Goal: Navigation & Orientation: Find specific page/section

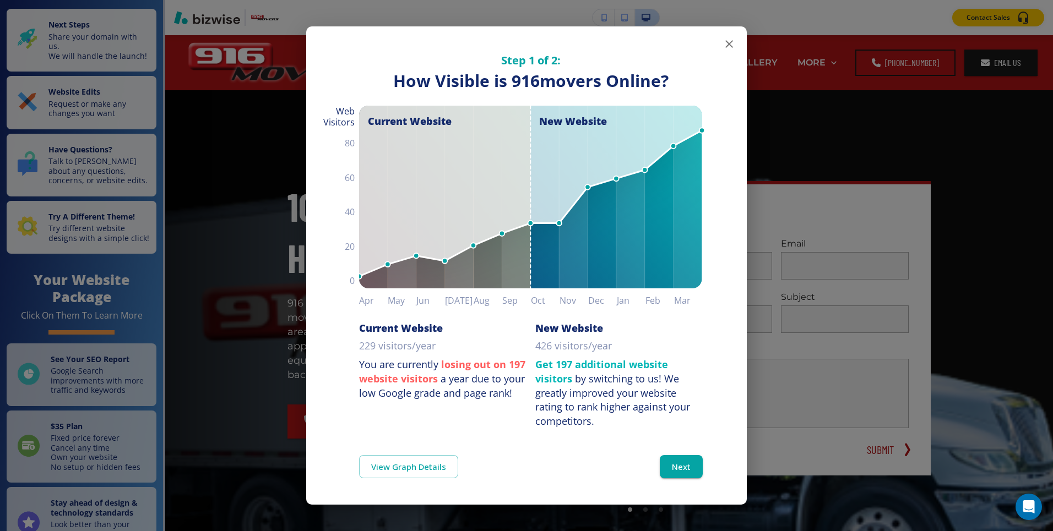
click at [728, 47] on icon "button" at bounding box center [729, 43] width 13 height 13
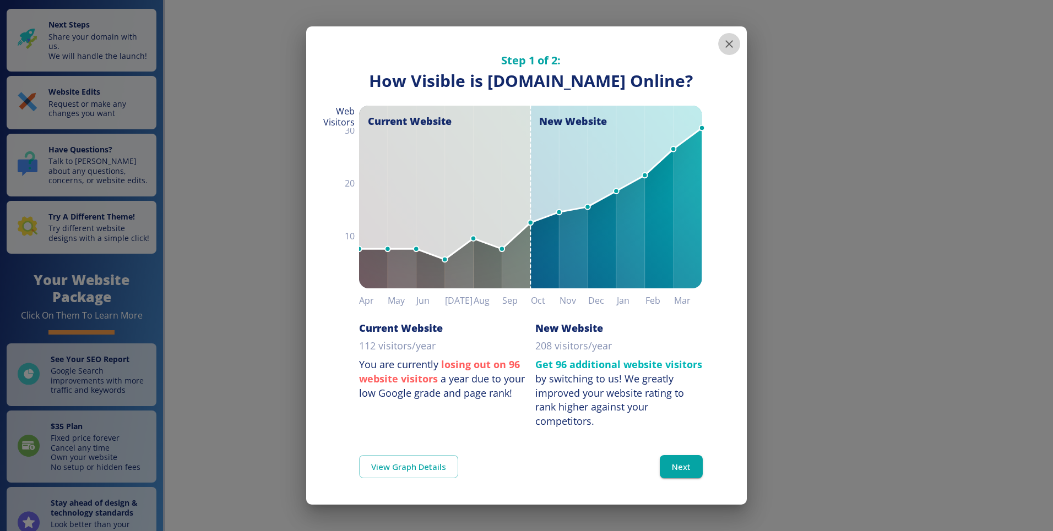
click at [726, 47] on icon "button" at bounding box center [729, 43] width 13 height 13
click at [728, 46] on icon "button" at bounding box center [729, 44] width 8 height 8
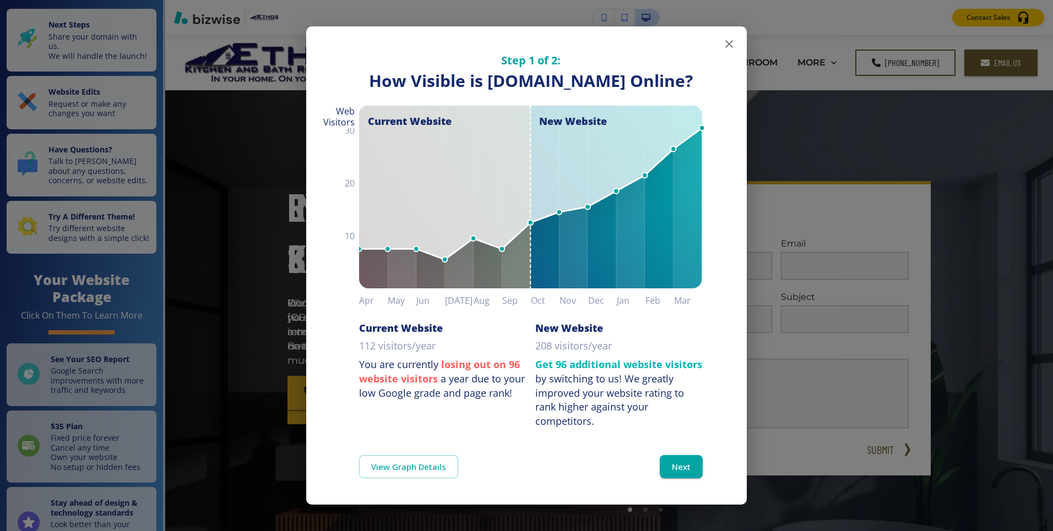
click at [731, 48] on icon "button" at bounding box center [729, 43] width 13 height 13
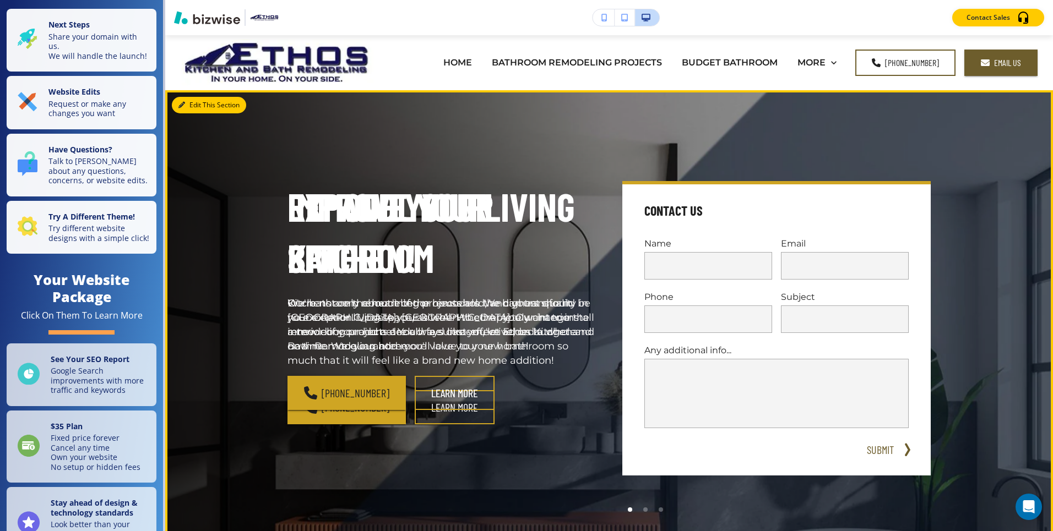
click at [182, 106] on icon "button" at bounding box center [181, 105] width 7 height 7
